Goal: Task Accomplishment & Management: Manage account settings

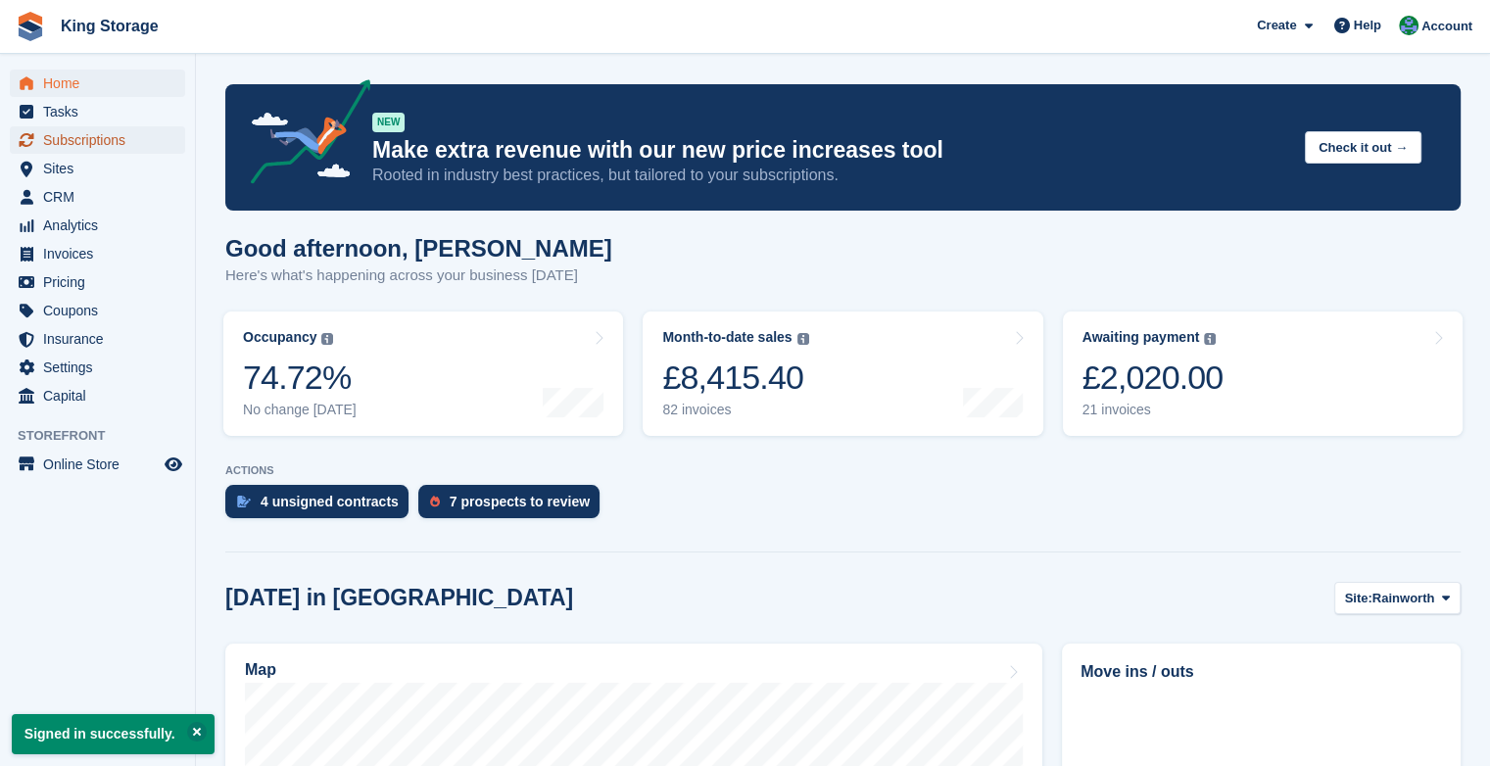
click at [113, 131] on span "Subscriptions" at bounding box center [102, 139] width 118 height 27
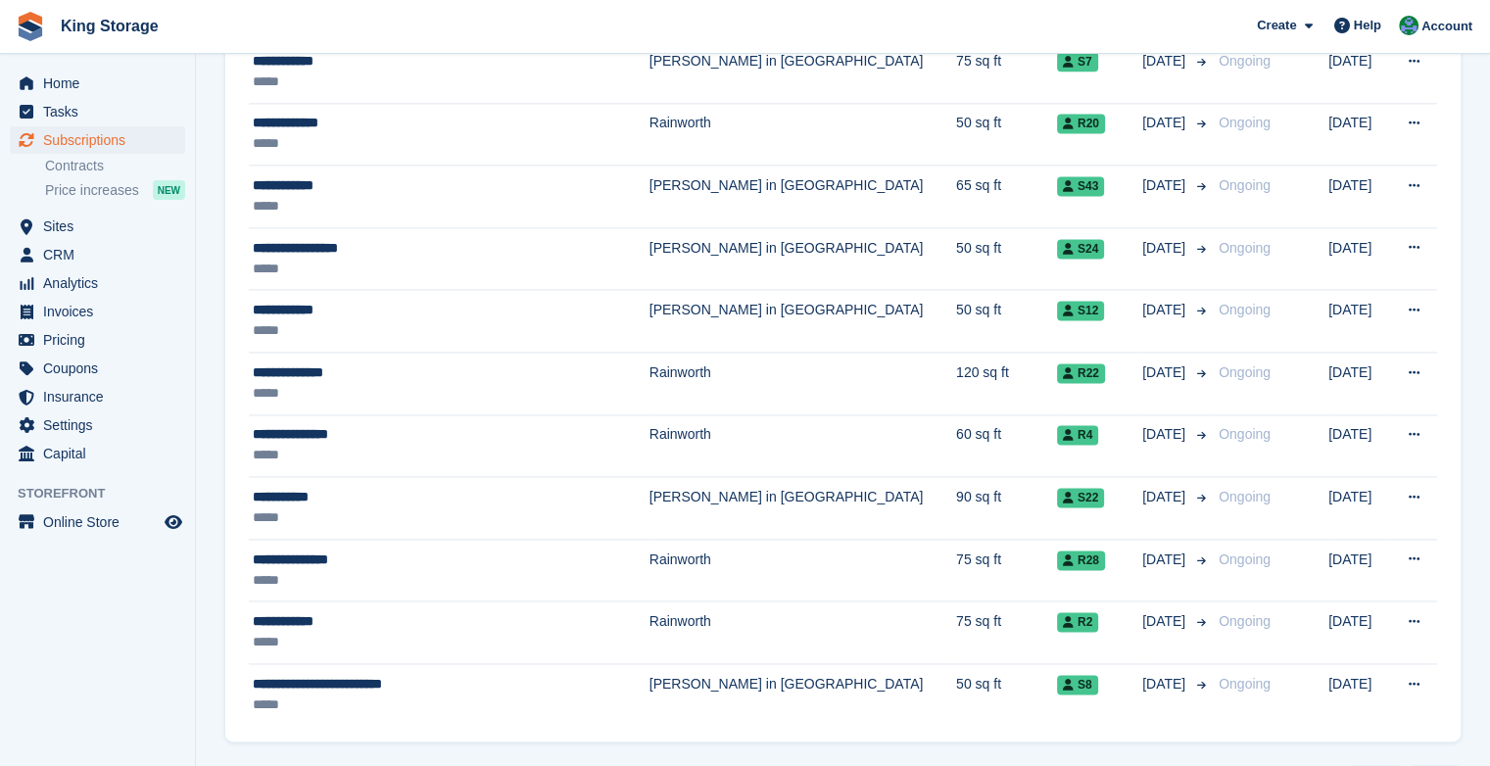
scroll to position [2765, 0]
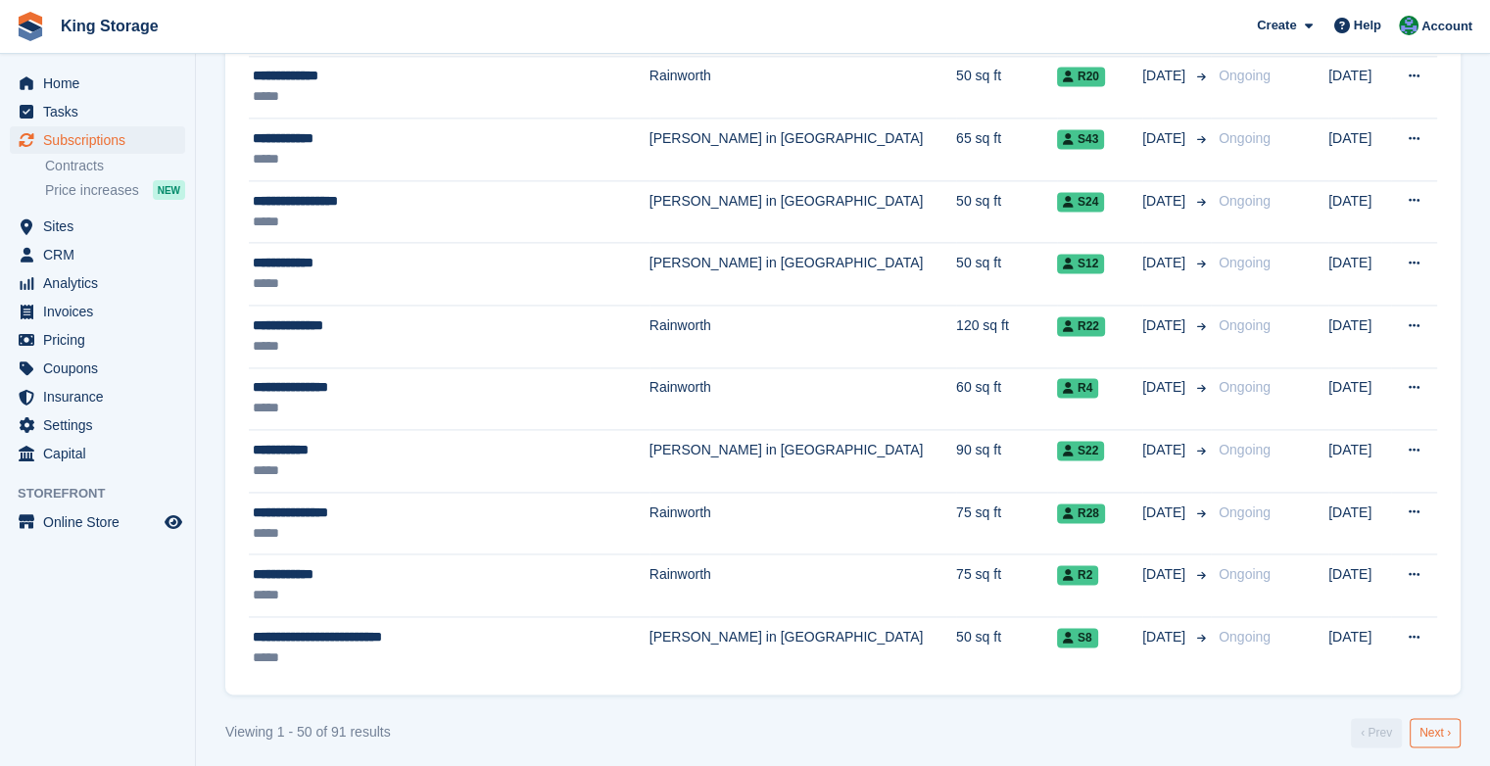
click at [1436, 727] on link "Next ›" at bounding box center [1434, 732] width 51 height 29
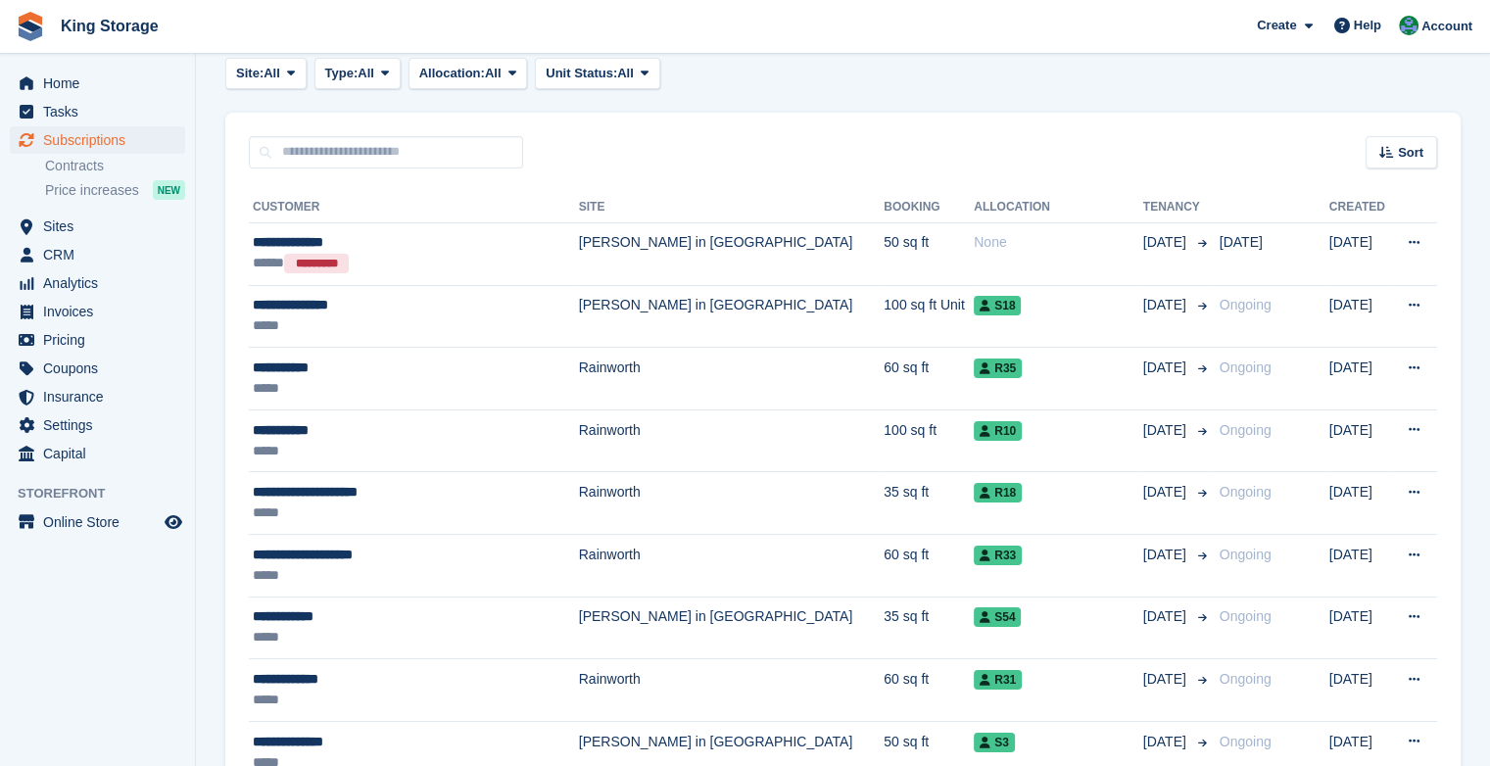
scroll to position [103, 0]
